Goal: Information Seeking & Learning: Learn about a topic

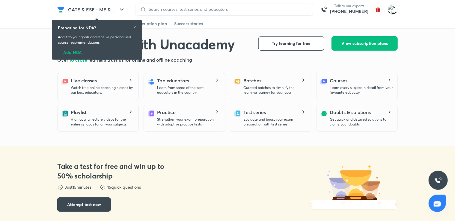
click at [135, 26] on icon at bounding box center [135, 27] width 4 height 4
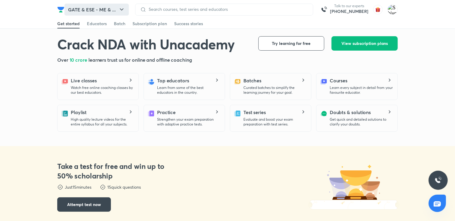
click at [110, 12] on button "GATE & ESE - ME & ..." at bounding box center [96, 10] width 64 height 12
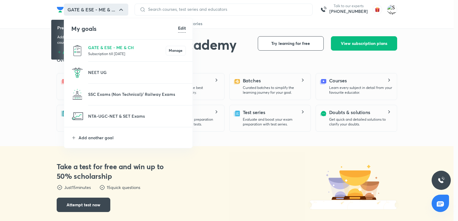
click at [121, 51] on p "Subscription till [DATE]" at bounding box center [127, 54] width 78 height 6
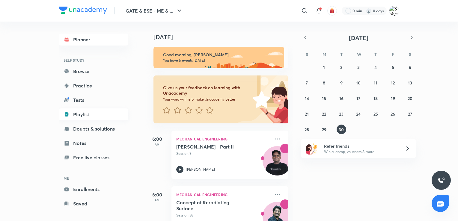
click at [79, 114] on link "Playlist" at bounding box center [93, 114] width 69 height 12
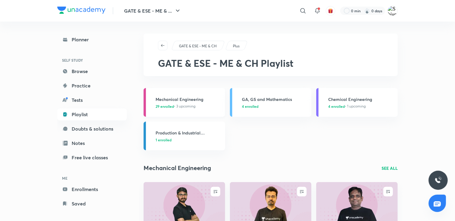
click at [191, 96] on h3 "Mechanical Engineering" at bounding box center [188, 99] width 66 height 6
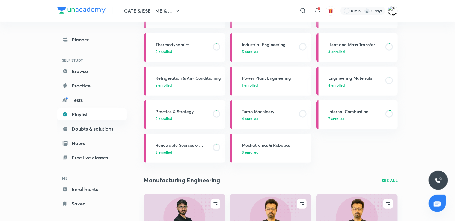
scroll to position [122, 0]
click at [362, 48] on div "Heat and Mass Transfer 3 enrolled" at bounding box center [361, 48] width 66 height 13
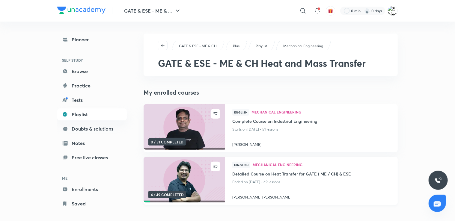
click at [200, 178] on img at bounding box center [184, 180] width 83 height 46
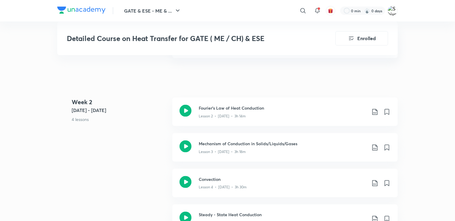
scroll to position [430, 0]
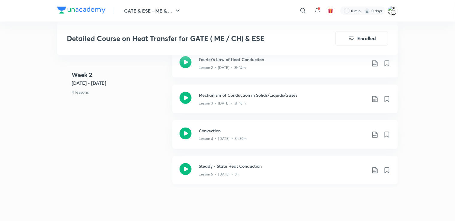
click at [244, 174] on div "Lesson 5 • [DATE] • 3h" at bounding box center [283, 174] width 168 height 8
